Goal: Transaction & Acquisition: Purchase product/service

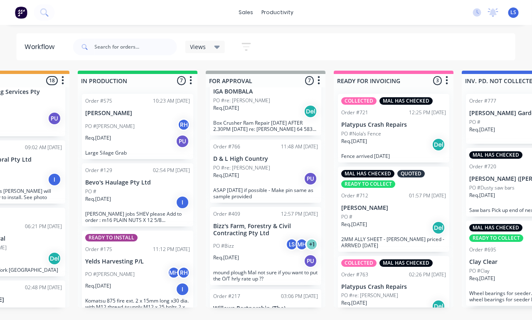
scroll to position [17, 452]
click at [48, 12] on icon at bounding box center [44, 12] width 8 height 8
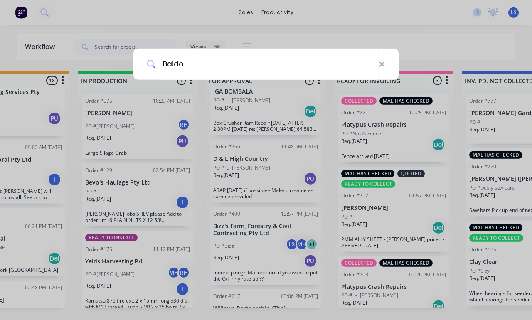
type input "Baidon"
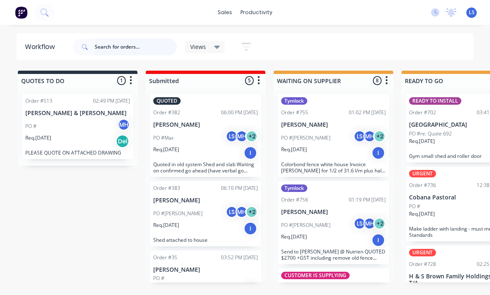
click at [121, 42] on input "text" at bounding box center [136, 47] width 82 height 17
click at [48, 11] on icon at bounding box center [44, 12] width 8 height 8
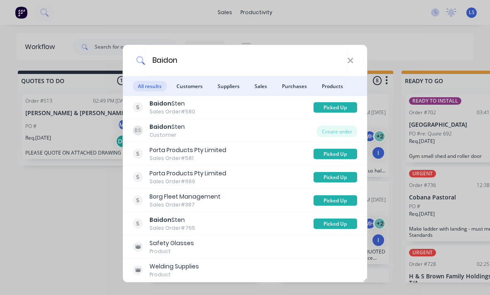
click at [198, 87] on span "Customers" at bounding box center [190, 86] width 36 height 10
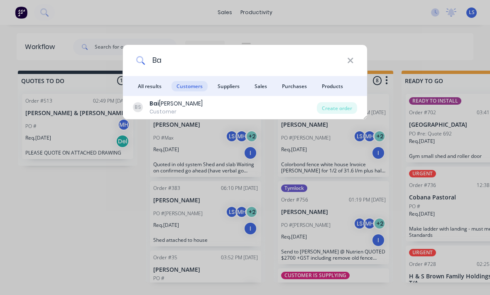
type input "B"
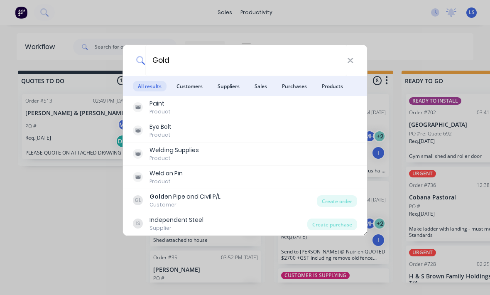
click at [188, 81] on span "Customers" at bounding box center [190, 86] width 36 height 10
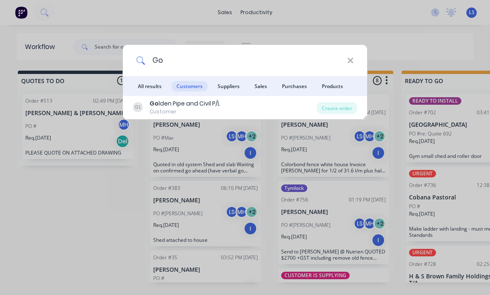
type input "G"
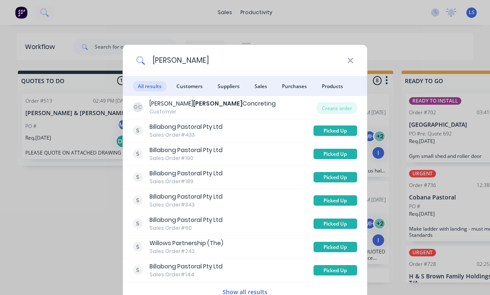
type input "[PERSON_NAME]"
click at [182, 85] on span "Customers" at bounding box center [190, 86] width 36 height 10
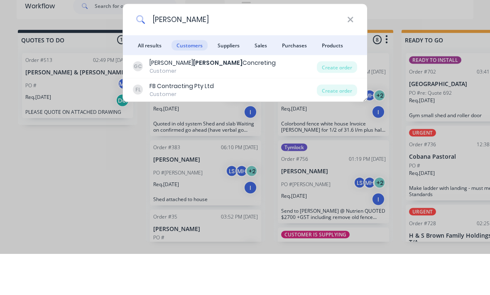
click at [344, 45] on input "[PERSON_NAME]" at bounding box center [246, 60] width 202 height 31
click at [351, 58] on icon at bounding box center [350, 60] width 5 height 5
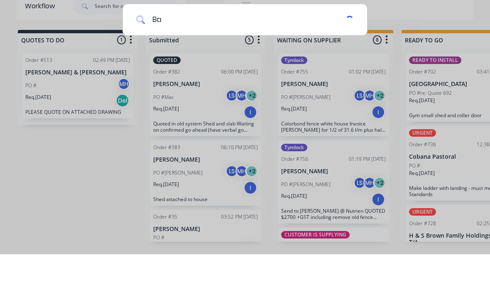
type input "Bai"
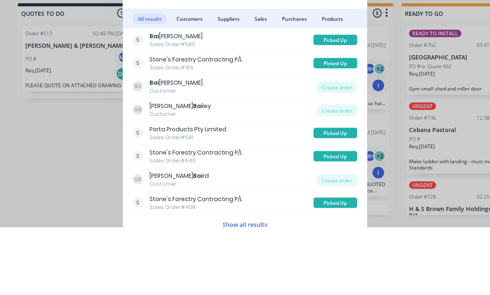
click at [345, 149] on div "Create order" at bounding box center [337, 155] width 40 height 12
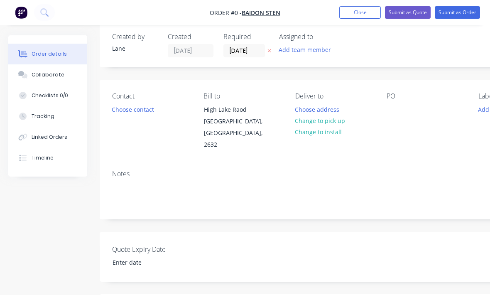
scroll to position [12, 0]
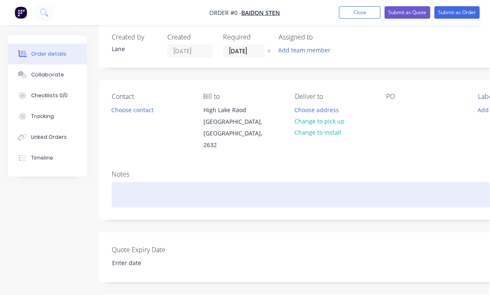
click at [229, 187] on div at bounding box center [334, 194] width 445 height 25
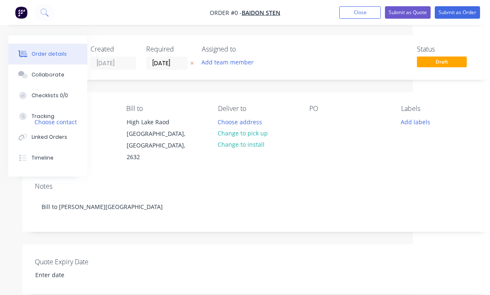
scroll to position [0, 87]
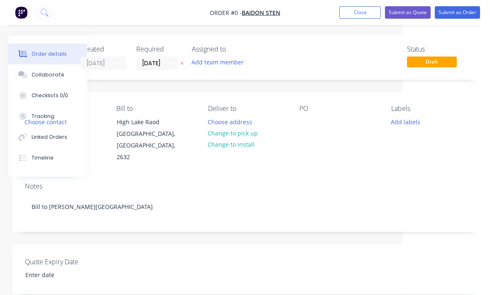
click at [244, 134] on div "Order details Collaborate Checklists 0/0 Tracking Linked Orders Timeline Order …" at bounding box center [202, 288] width 578 height 507
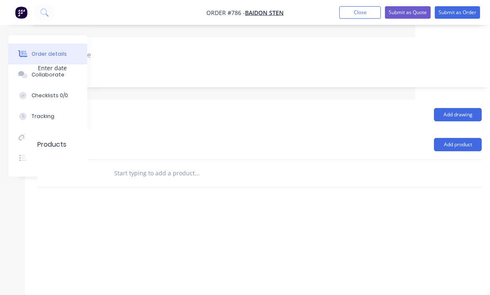
scroll to position [207, 87]
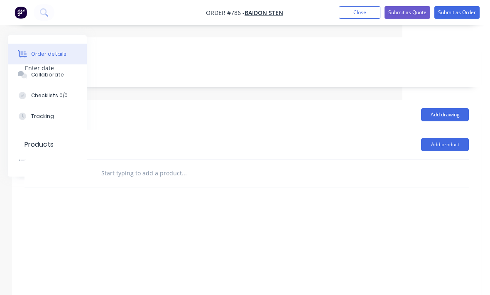
click at [443, 138] on button "Add product" at bounding box center [446, 144] width 48 height 13
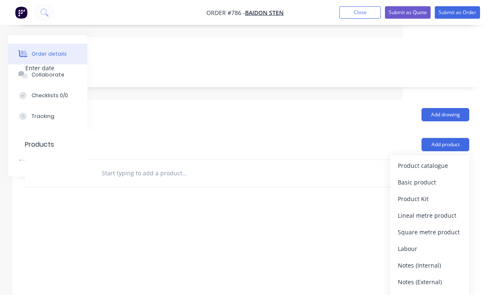
click at [436, 160] on div "Product catalogue" at bounding box center [430, 166] width 64 height 12
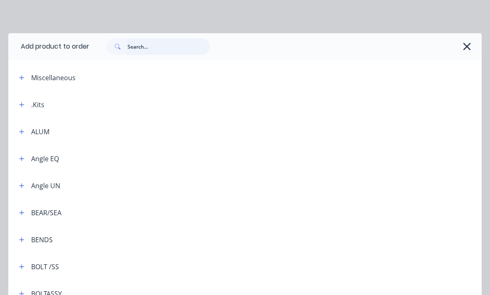
click at [176, 44] on input "text" at bounding box center [169, 46] width 82 height 17
type input "Gal"
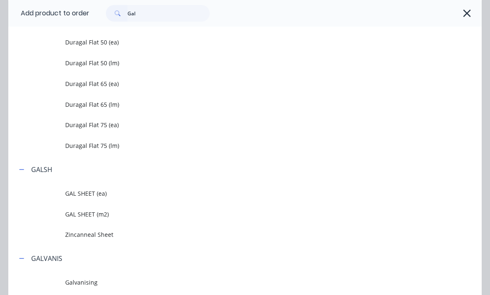
scroll to position [588, 0]
click at [115, 212] on span "GAL SHEET (m2)" at bounding box center [232, 213] width 334 height 9
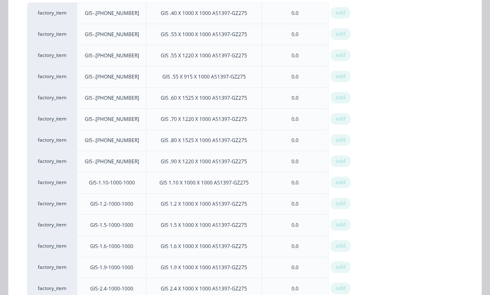
scroll to position [125, 0]
click at [339, 205] on span "add" at bounding box center [341, 203] width 10 height 8
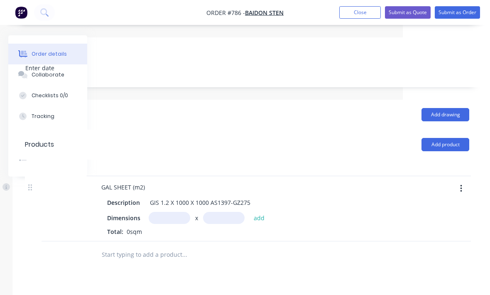
click at [164, 212] on input "text" at bounding box center [170, 218] width 42 height 12
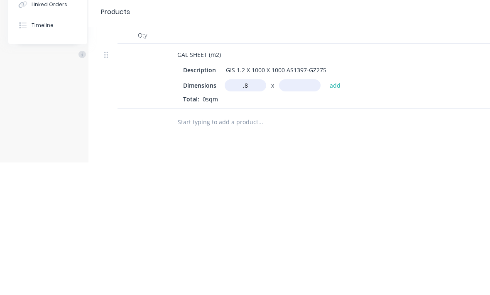
click at [292, 212] on input "text" at bounding box center [300, 218] width 42 height 12
type input "0.8m"
type input ".9"
click at [333, 212] on button "add" at bounding box center [336, 217] width 20 height 11
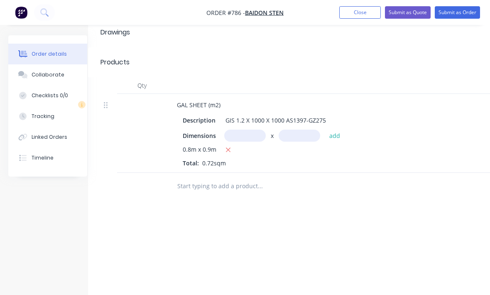
click at [239, 130] on input "text" at bounding box center [245, 136] width 42 height 12
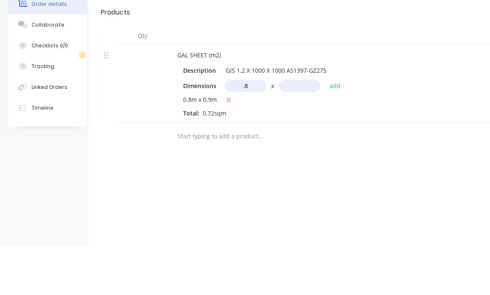
click at [302, 130] on input "text" at bounding box center [300, 136] width 42 height 12
type input "0.8m"
type input ".9"
click at [337, 130] on button "add" at bounding box center [336, 135] width 20 height 11
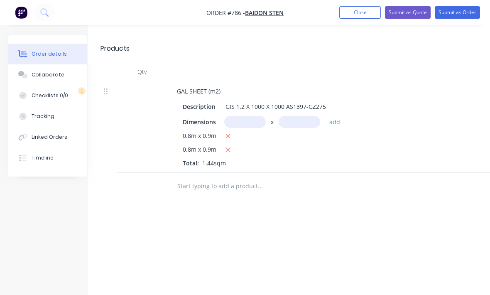
click at [236, 116] on input "text" at bounding box center [245, 122] width 42 height 12
click at [302, 116] on input "text" at bounding box center [300, 122] width 42 height 12
type input "1.2m"
type input ".8"
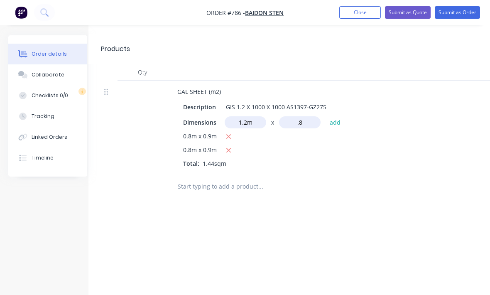
click at [335, 116] on button "add" at bounding box center [336, 121] width 20 height 11
click at [240, 116] on input "text" at bounding box center [245, 122] width 42 height 12
click at [294, 116] on input "text" at bounding box center [300, 122] width 42 height 12
type input "1.2m"
type input "1"
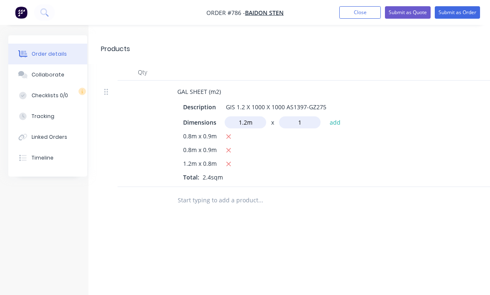
click at [337, 116] on button "add" at bounding box center [336, 121] width 20 height 11
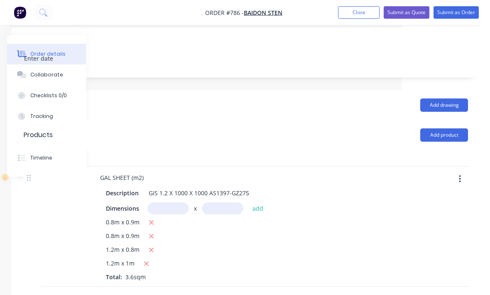
scroll to position [214, 87]
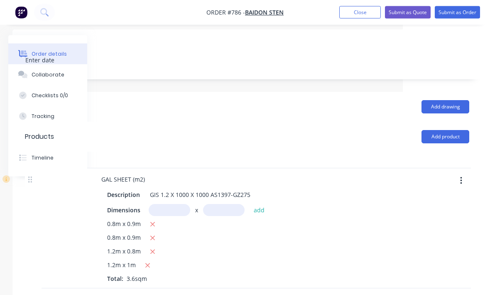
click at [454, 130] on button "Add product" at bounding box center [446, 136] width 48 height 13
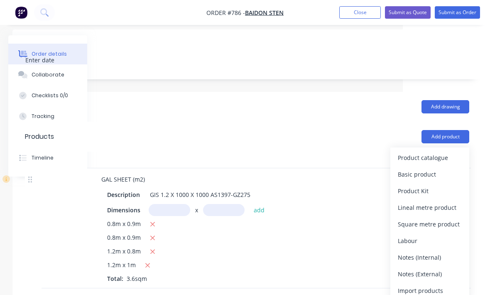
click at [427, 152] on div "Product catalogue" at bounding box center [430, 158] width 64 height 12
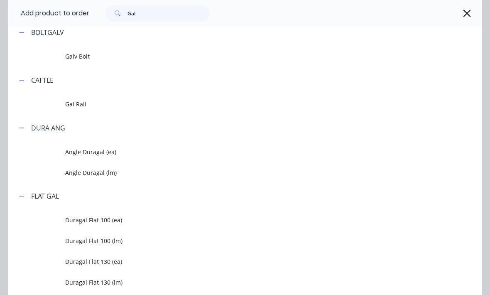
scroll to position [109, 0]
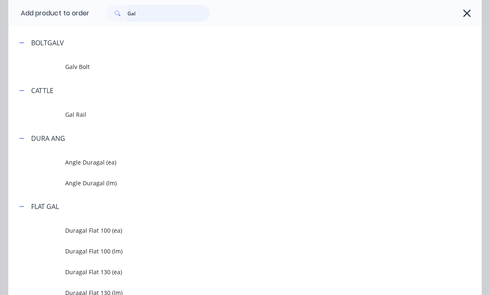
click at [157, 18] on input "Gal" at bounding box center [169, 13] width 82 height 17
type input "G"
type input "Shg"
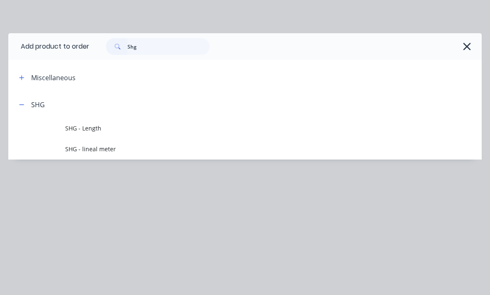
click at [111, 129] on span "SHG - Length" at bounding box center [232, 128] width 334 height 9
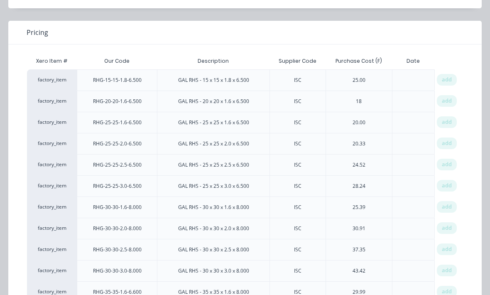
scroll to position [57, 0]
click at [450, 209] on span "add" at bounding box center [447, 207] width 10 height 8
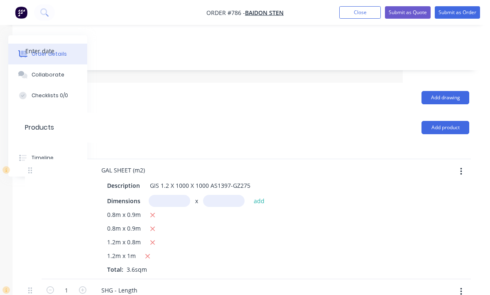
scroll to position [224, 87]
click at [84, 286] on div "1" at bounding box center [67, 298] width 50 height 38
click at [81, 286] on div "1" at bounding box center [67, 298] width 50 height 38
click at [81, 285] on div "1" at bounding box center [67, 298] width 50 height 38
click at [82, 286] on icon "button" at bounding box center [82, 289] width 7 height 7
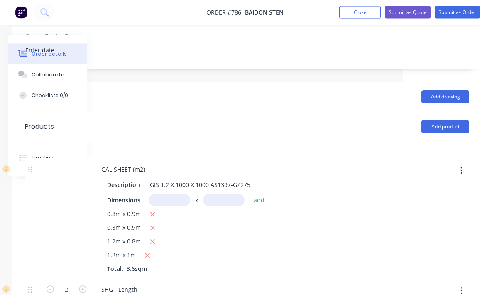
scroll to position [225, 87]
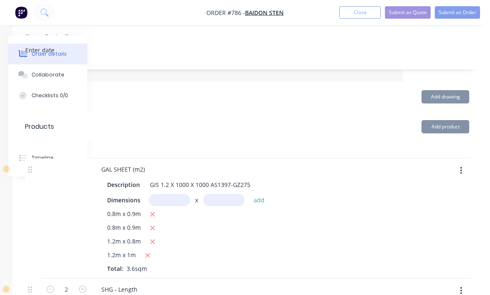
click at [80, 286] on icon "button" at bounding box center [82, 289] width 7 height 7
type input "3"
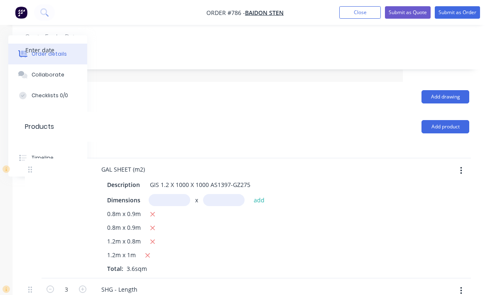
click at [458, 120] on button "Add product" at bounding box center [446, 126] width 48 height 13
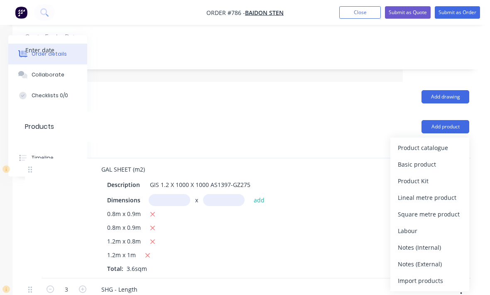
click at [446, 142] on div "Product catalogue" at bounding box center [430, 148] width 64 height 12
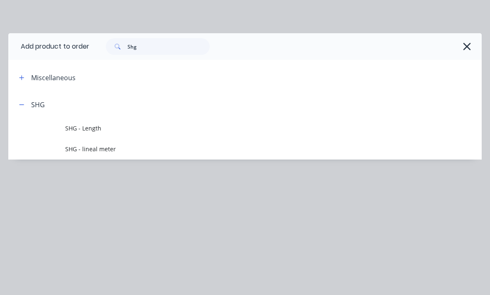
click at [127, 126] on span "SHG - Length" at bounding box center [232, 128] width 334 height 9
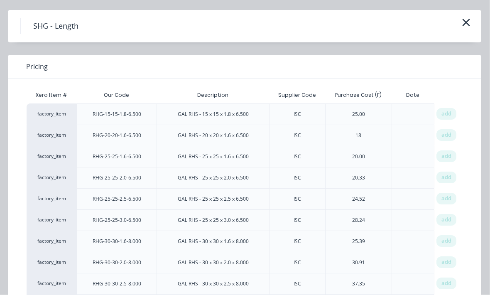
scroll to position [22, 0]
click at [445, 158] on span "add" at bounding box center [447, 157] width 10 height 8
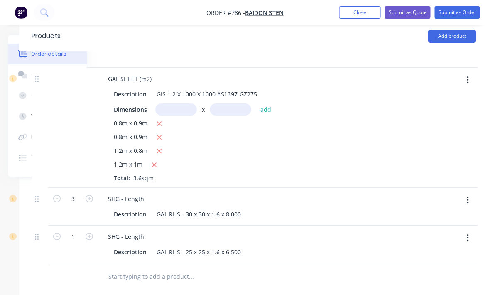
scroll to position [315, 80]
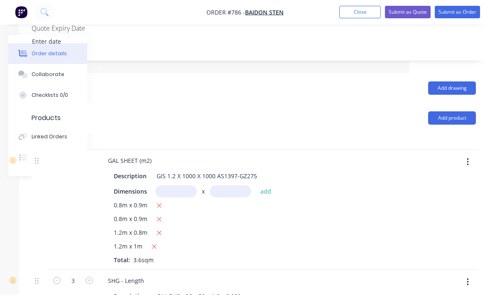
click at [462, 112] on button "Add product" at bounding box center [452, 118] width 48 height 13
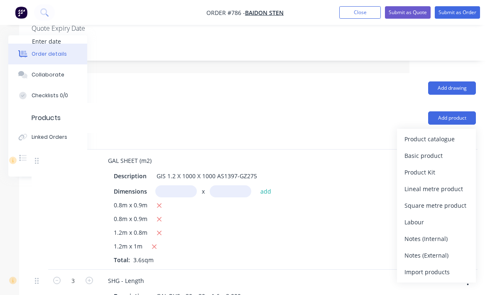
click at [434, 150] on div "Basic product" at bounding box center [437, 156] width 64 height 12
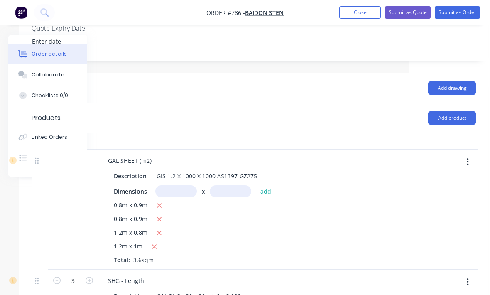
click at [458, 111] on button "Add product" at bounding box center [452, 117] width 48 height 13
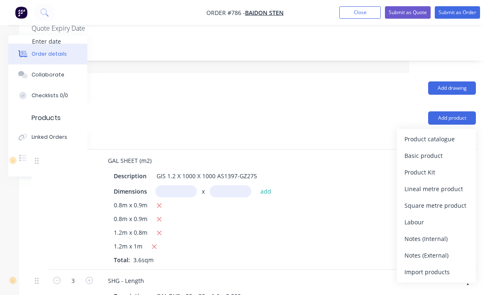
click at [434, 133] on div "Product catalogue" at bounding box center [437, 139] width 64 height 12
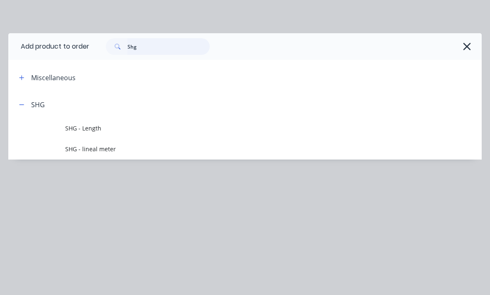
click at [156, 39] on input "Shg" at bounding box center [169, 46] width 82 height 17
click at [168, 44] on input "Shg" at bounding box center [169, 46] width 82 height 17
type input "Mesh"
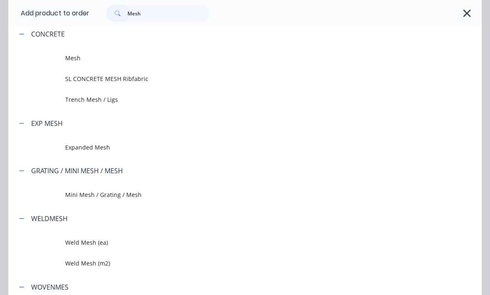
scroll to position [100, 0]
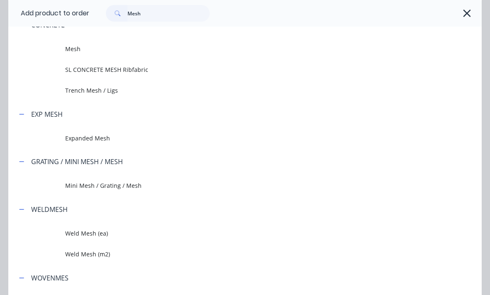
click at [108, 231] on span "Weld Mesh (ea)" at bounding box center [232, 233] width 334 height 9
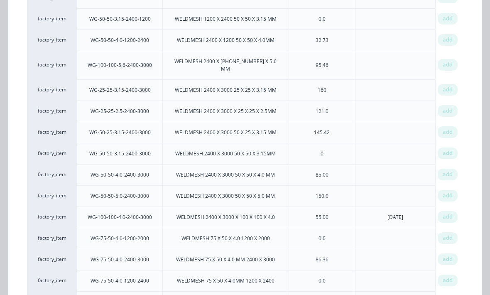
scroll to position [233, 87]
click at [443, 172] on span "add" at bounding box center [448, 174] width 10 height 8
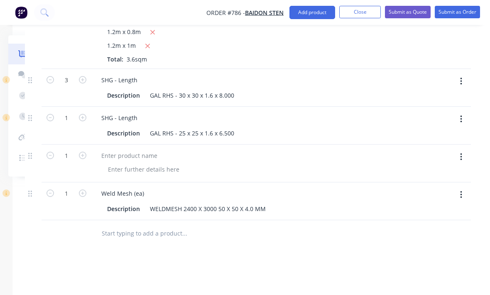
scroll to position [442, 87]
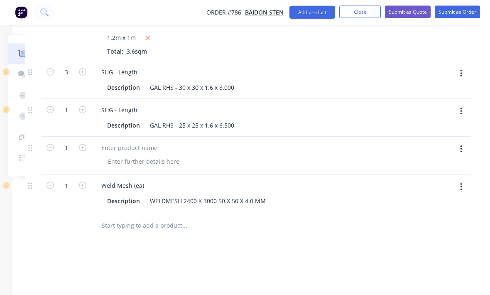
click at [460, 145] on icon "button" at bounding box center [461, 149] width 2 height 9
click at [418, 198] on div "Delete" at bounding box center [432, 204] width 64 height 12
